Goal: Information Seeking & Learning: Learn about a topic

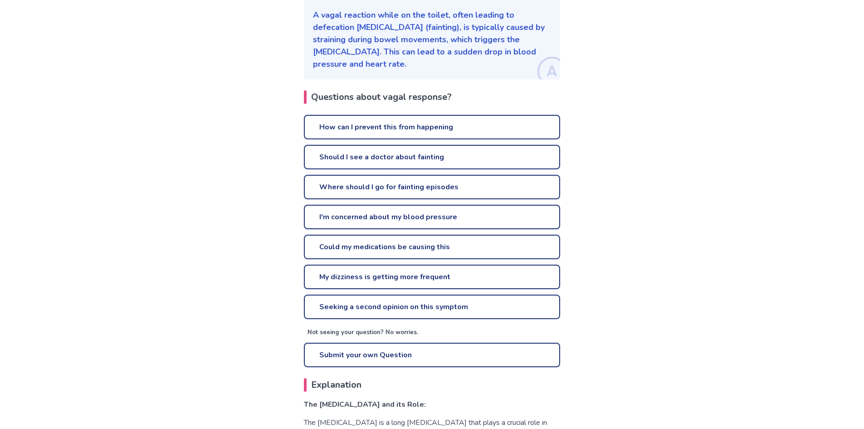
scroll to position [181, 0]
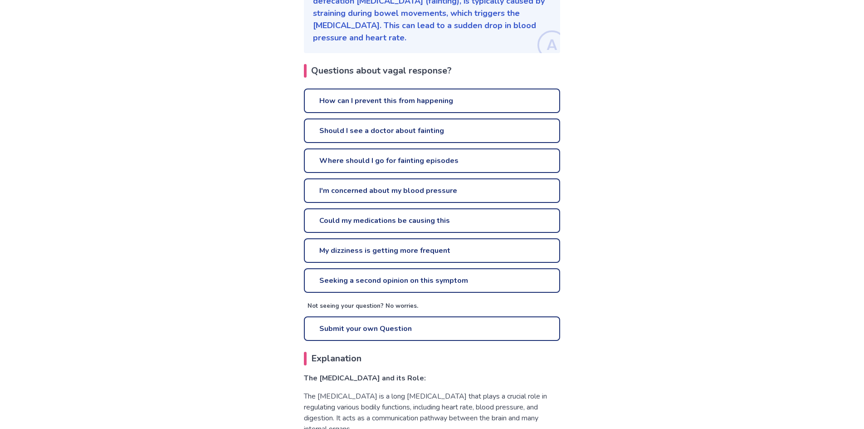
click at [366, 208] on link "Could my medications be causing this" at bounding box center [432, 220] width 256 height 24
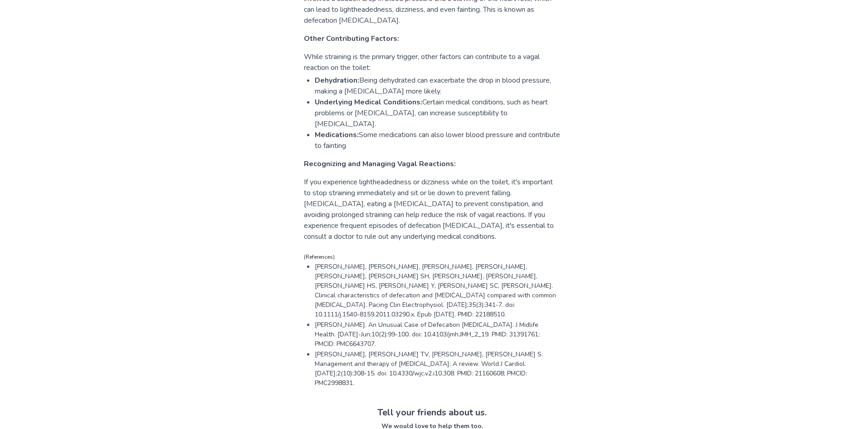
scroll to position [771, 0]
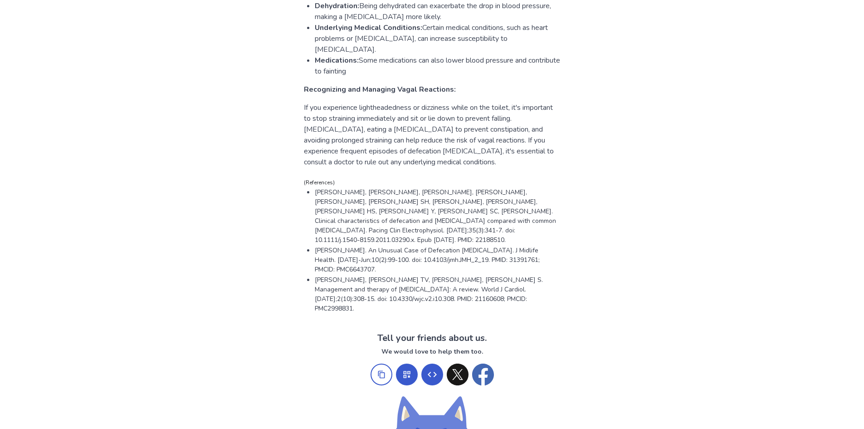
scroll to position [756, 0]
